Goal: Information Seeking & Learning: Learn about a topic

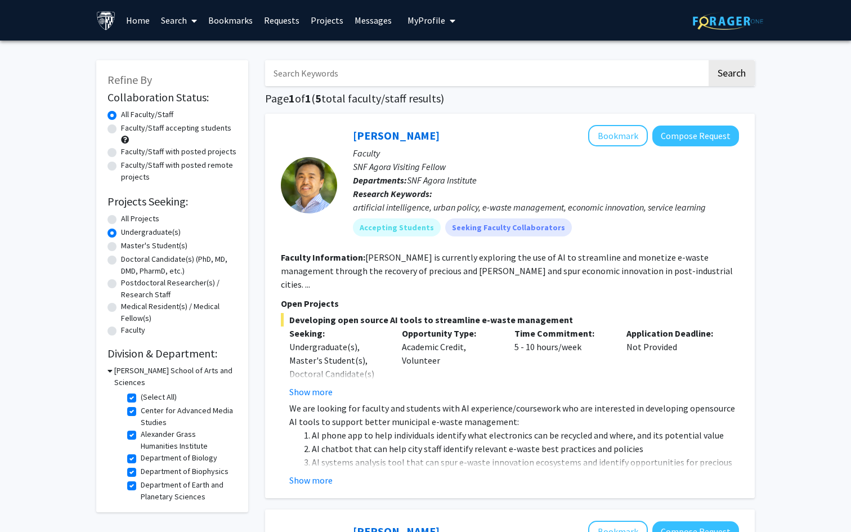
scroll to position [860, 0]
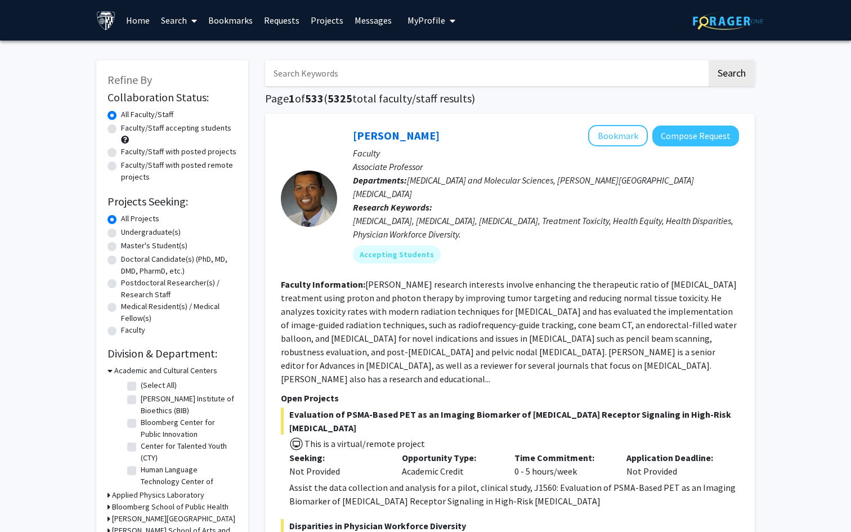
click at [297, 73] on input "Search Keywords" at bounding box center [486, 73] width 442 height 26
click at [708, 60] on button "Search" at bounding box center [731, 73] width 46 height 26
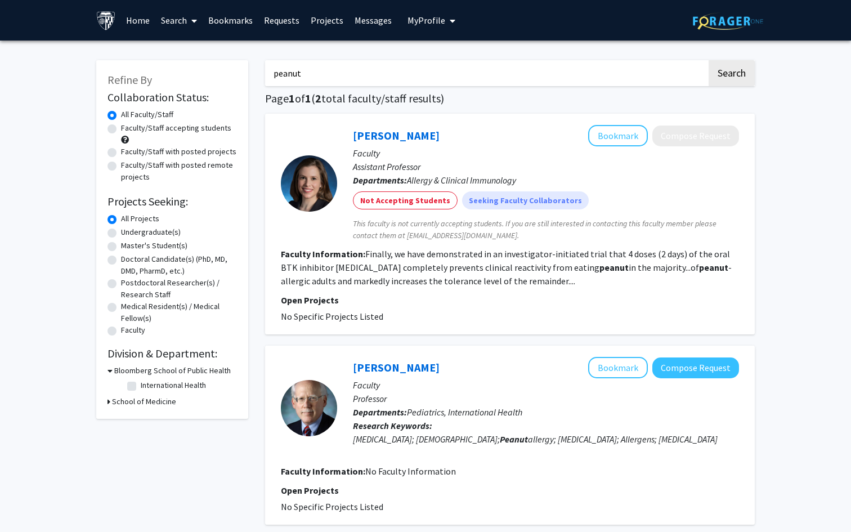
click at [302, 65] on input "peanut" at bounding box center [486, 73] width 442 height 26
click at [708, 60] on button "Search" at bounding box center [731, 73] width 46 height 26
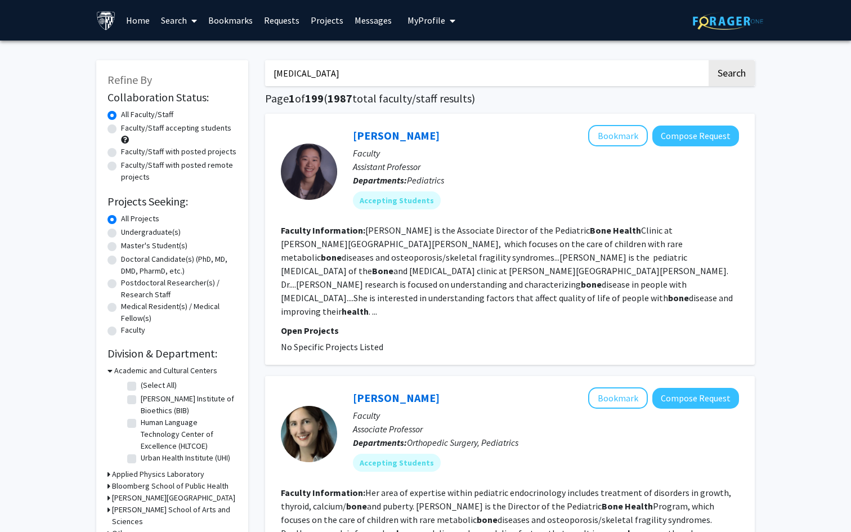
drag, startPoint x: 328, startPoint y: 76, endPoint x: 217, endPoint y: 82, distance: 111.6
click at [708, 60] on button "Search" at bounding box center [731, 73] width 46 height 26
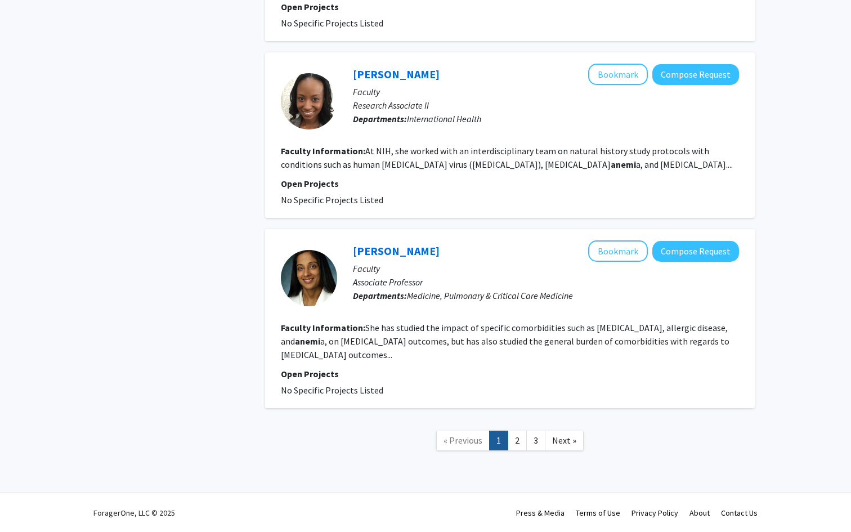
scroll to position [1808, 0]
click at [523, 441] on link "2" at bounding box center [516, 440] width 19 height 20
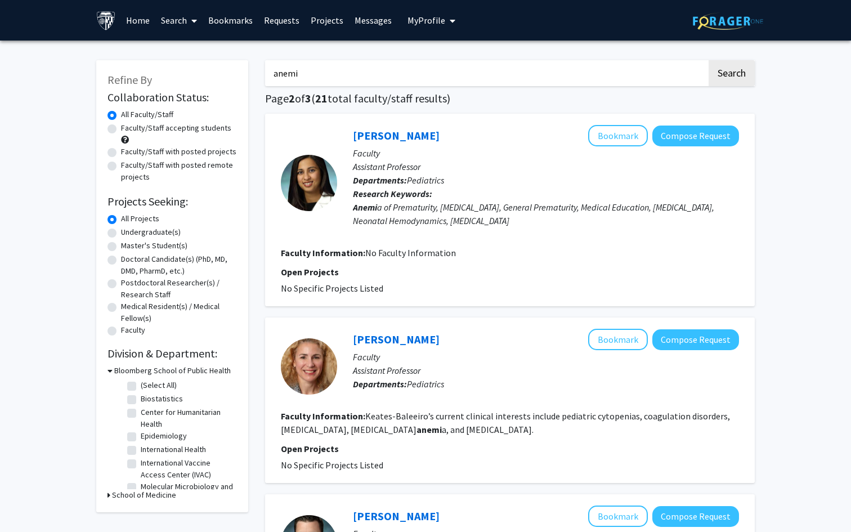
click at [335, 80] on input "anemi" at bounding box center [486, 73] width 442 height 26
type input "bone age"
click at [708, 60] on button "Search" at bounding box center [731, 73] width 46 height 26
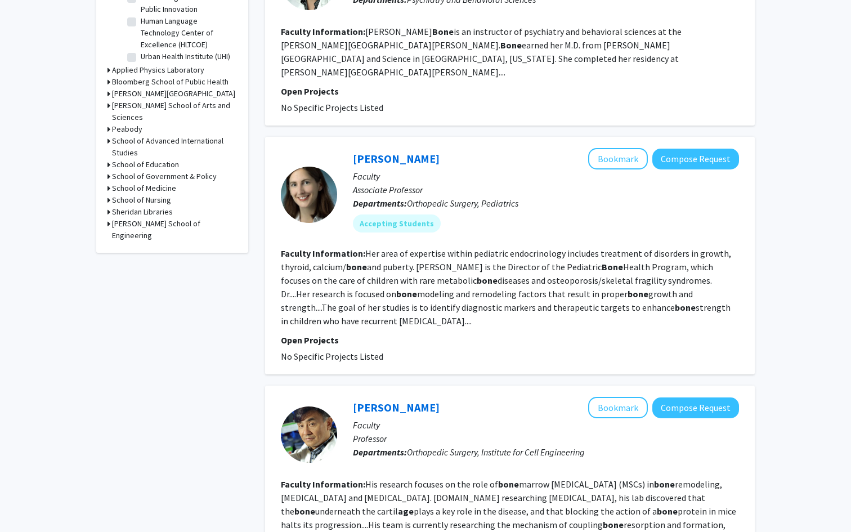
scroll to position [426, 0]
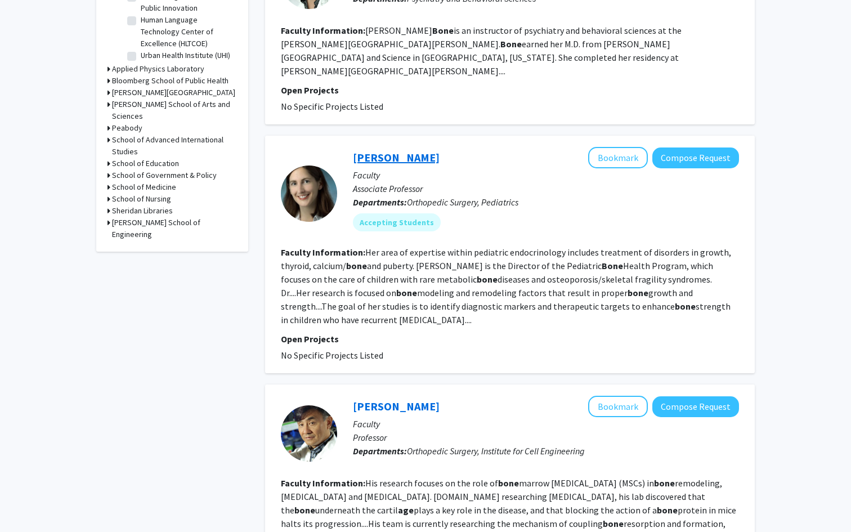
click at [375, 150] on link "[PERSON_NAME]" at bounding box center [396, 157] width 87 height 14
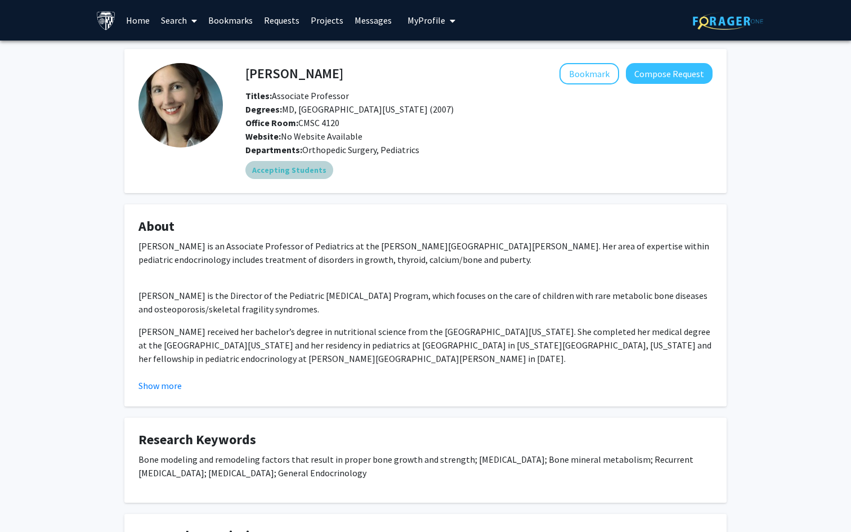
click at [290, 169] on mat-chip "Accepting Students" at bounding box center [289, 170] width 88 height 18
click at [281, 166] on mat-chip "Accepting Students" at bounding box center [289, 170] width 88 height 18
click at [665, 73] on button "Compose Request" at bounding box center [669, 73] width 87 height 21
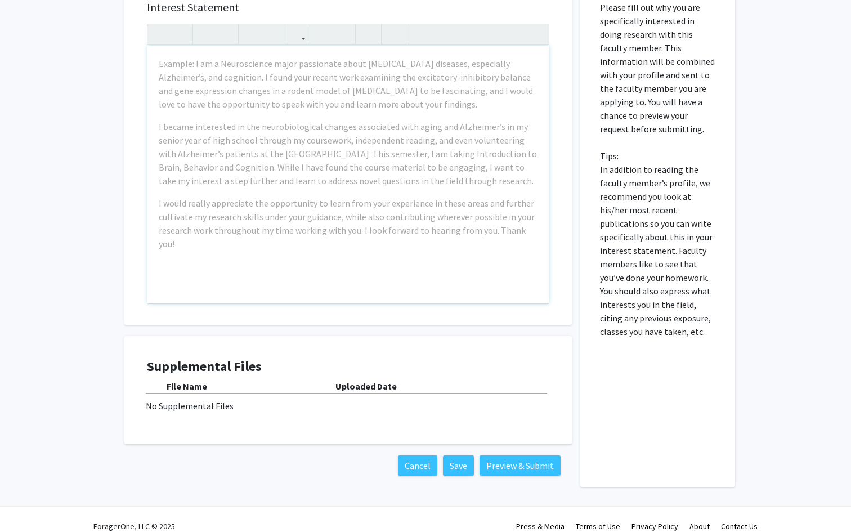
scroll to position [370, 0]
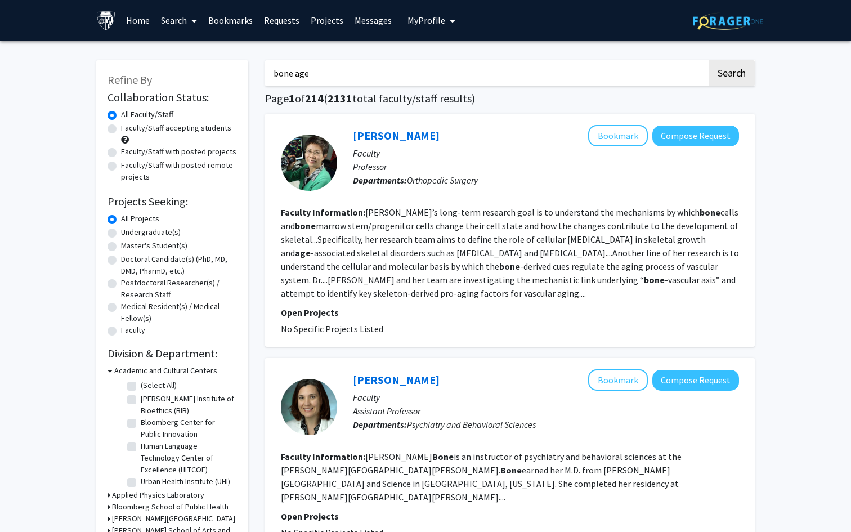
click at [344, 69] on input "bone age" at bounding box center [486, 73] width 442 height 26
type input "biology"
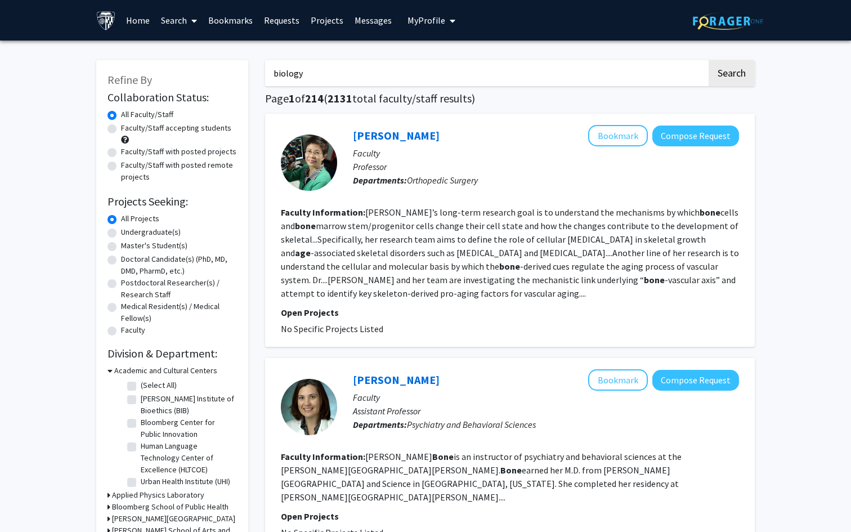
click at [708, 60] on button "Search" at bounding box center [731, 73] width 46 height 26
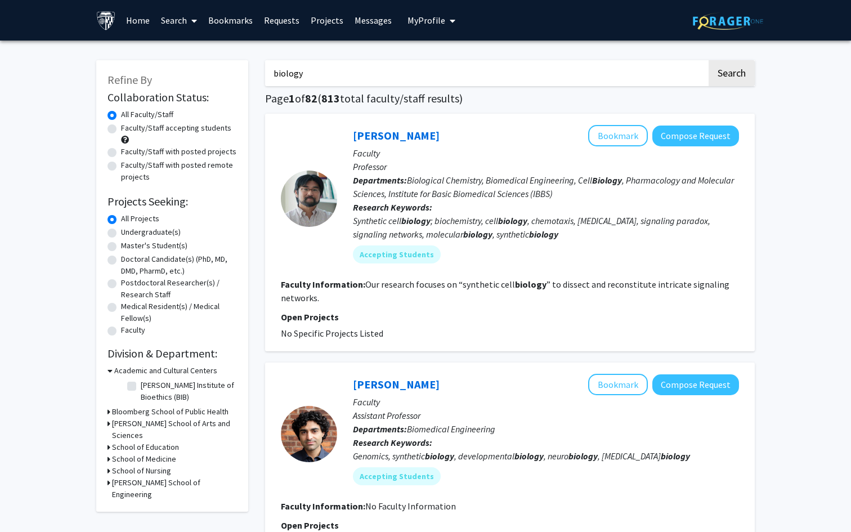
click at [146, 83] on span "Refine By" at bounding box center [129, 80] width 44 height 14
click at [121, 231] on label "Undergraduate(s)" at bounding box center [151, 232] width 60 height 12
click at [121, 231] on input "Undergraduate(s)" at bounding box center [124, 229] width 7 height 7
radio input "true"
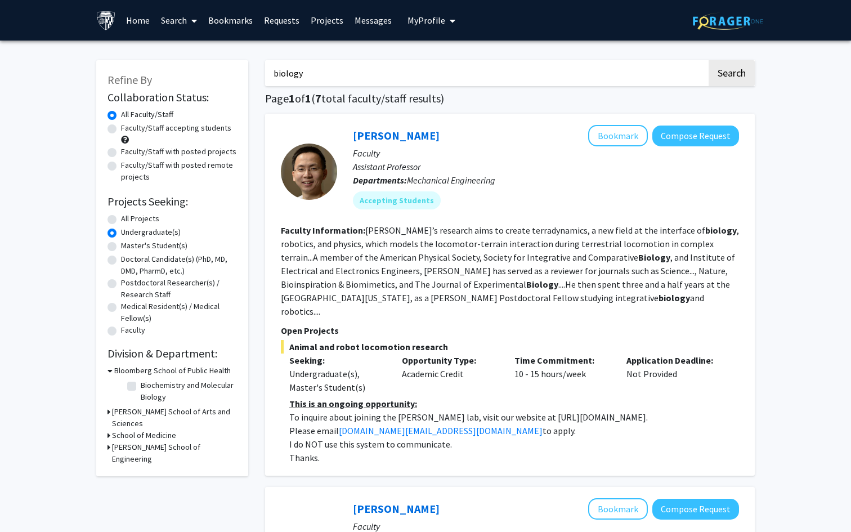
click at [121, 218] on label "All Projects" at bounding box center [140, 219] width 38 height 12
click at [121, 218] on input "All Projects" at bounding box center [124, 216] width 7 height 7
radio input "true"
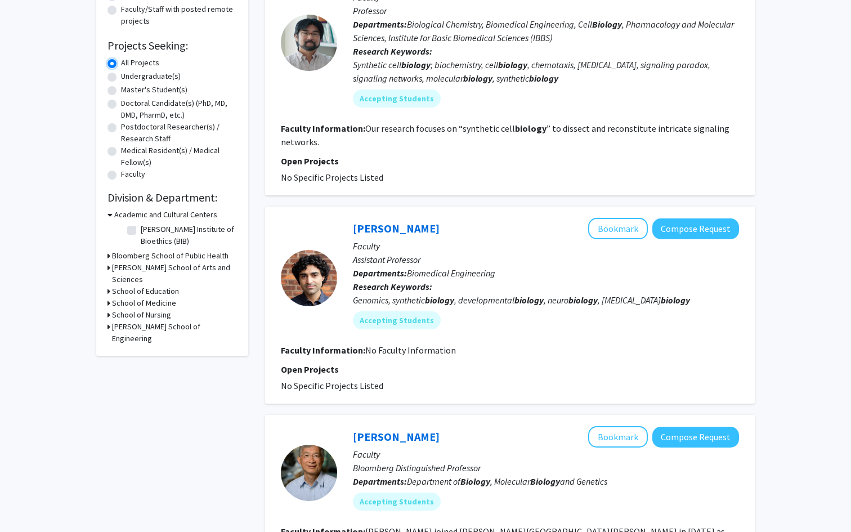
scroll to position [157, 0]
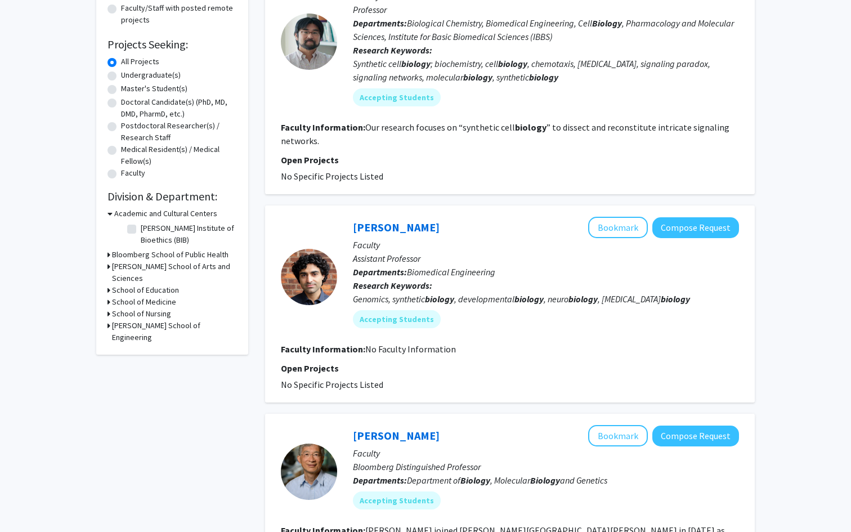
click at [121, 89] on label "Master's Student(s)" at bounding box center [154, 89] width 66 height 12
click at [121, 89] on input "Master's Student(s)" at bounding box center [124, 86] width 7 height 7
radio input "true"
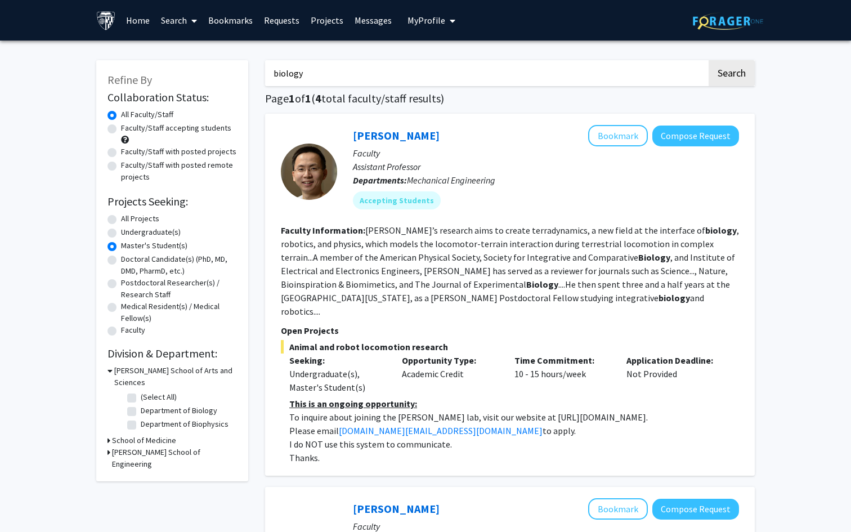
click at [121, 216] on label "All Projects" at bounding box center [140, 219] width 38 height 12
click at [121, 216] on input "All Projects" at bounding box center [124, 216] width 7 height 7
radio input "true"
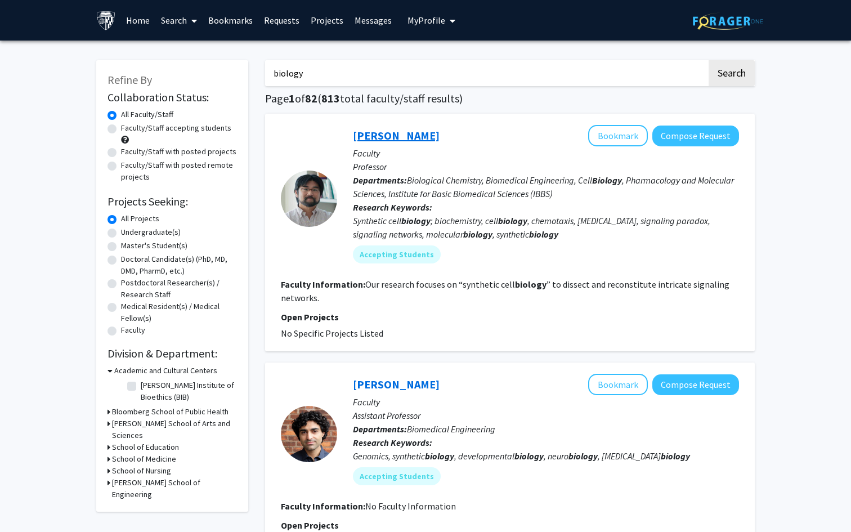
click at [370, 132] on link "[PERSON_NAME]" at bounding box center [396, 135] width 87 height 14
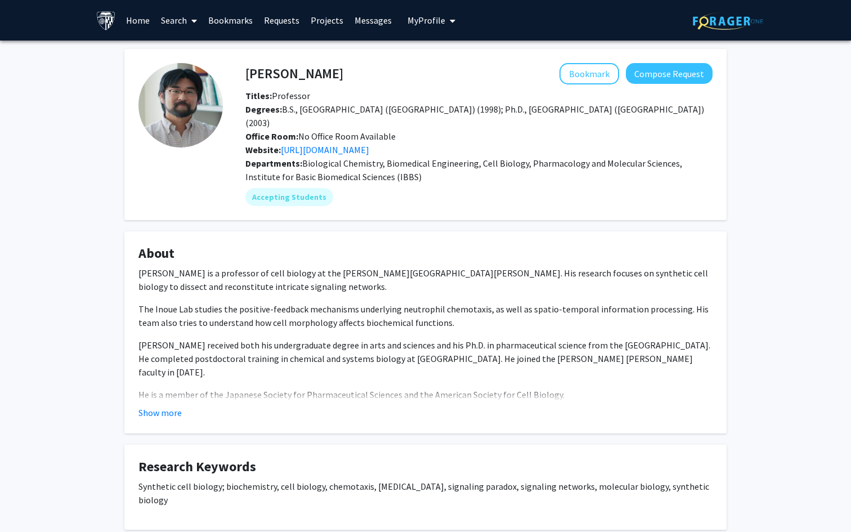
scroll to position [299, 0]
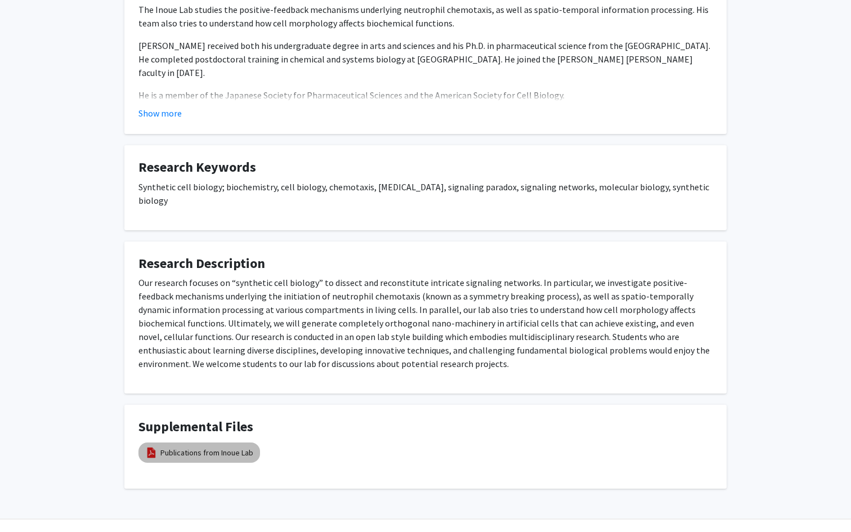
click at [221, 442] on mat-chip "Publications from Inoue Lab" at bounding box center [199, 452] width 122 height 20
click at [220, 447] on link "Publications from Inoue Lab" at bounding box center [206, 453] width 93 height 12
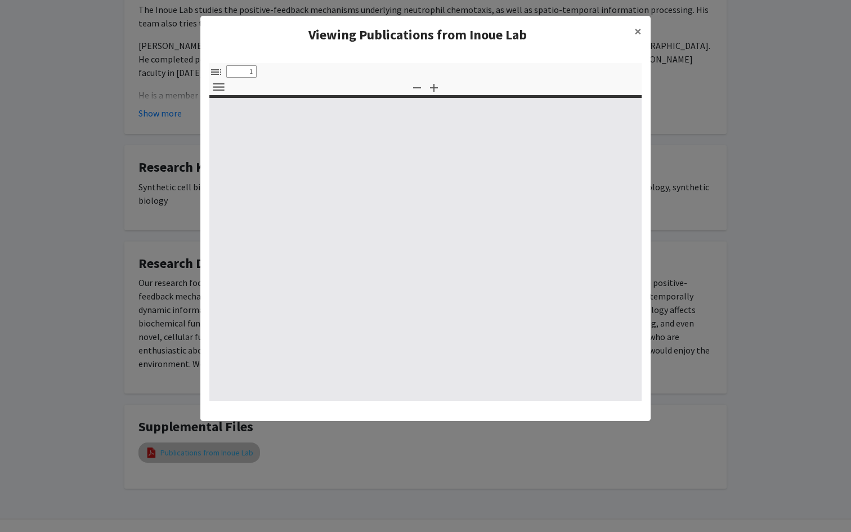
select select "custom"
type input "0"
select select "custom"
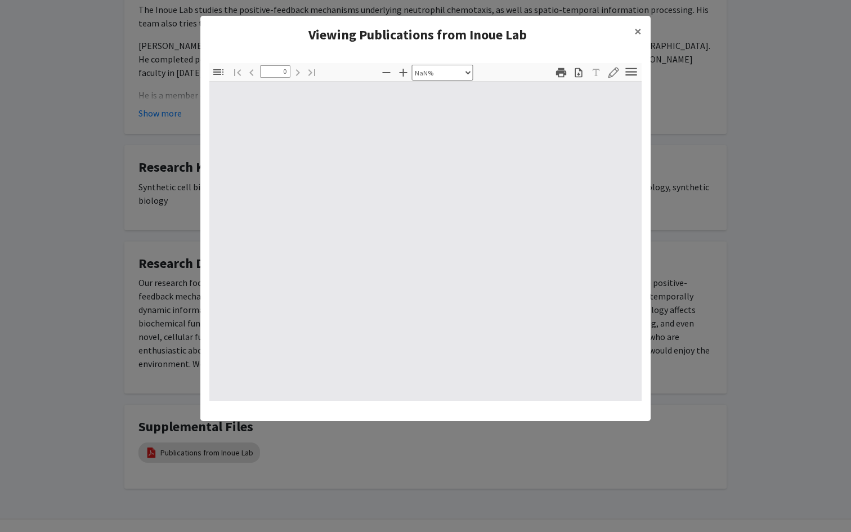
type input "1"
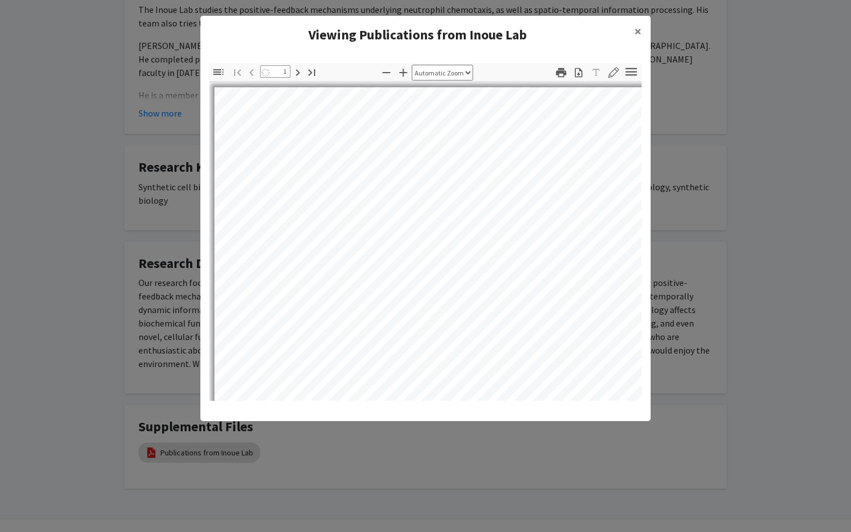
select select "auto"
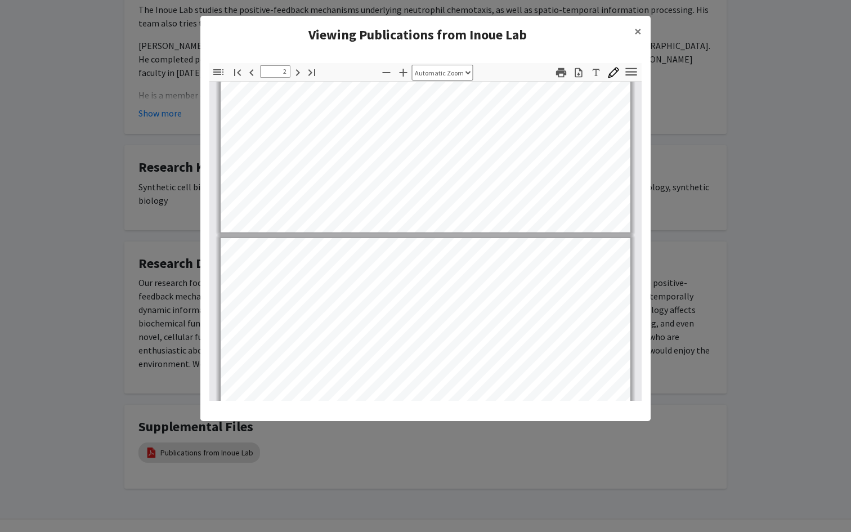
type input "1"
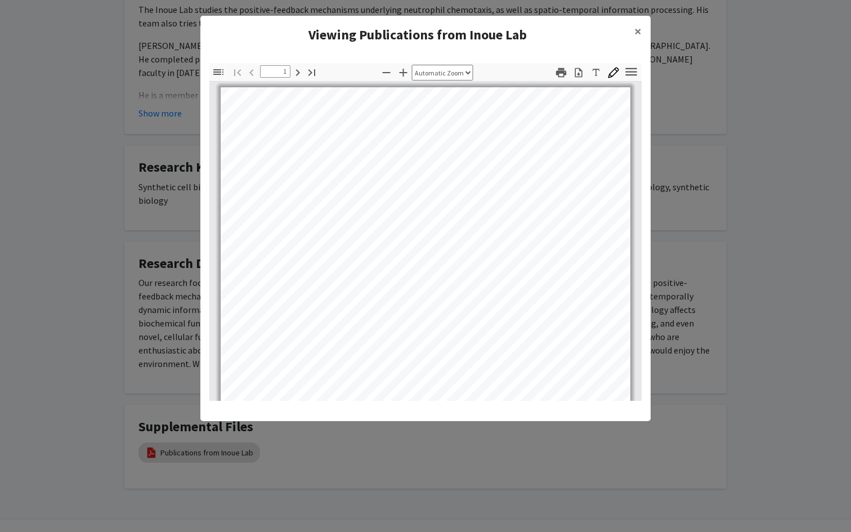
click at [38, 261] on modal-container "Viewing Publications from Inoue Lab × Thumbnails Document Outline Attachments L…" at bounding box center [425, 266] width 851 height 532
